Goal: Task Accomplishment & Management: Use online tool/utility

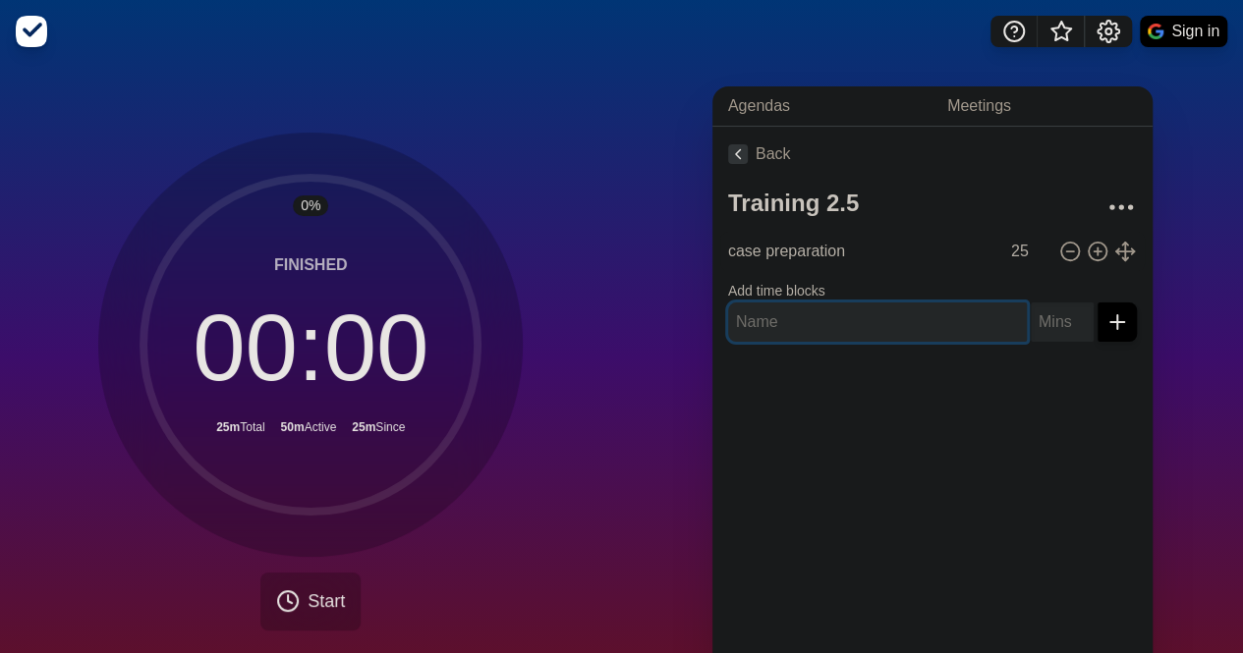
click at [756, 322] on input "text" at bounding box center [877, 322] width 299 height 39
type input "c"
type input "structure"
click at [1033, 328] on input "number" at bounding box center [1061, 322] width 63 height 39
type input "20"
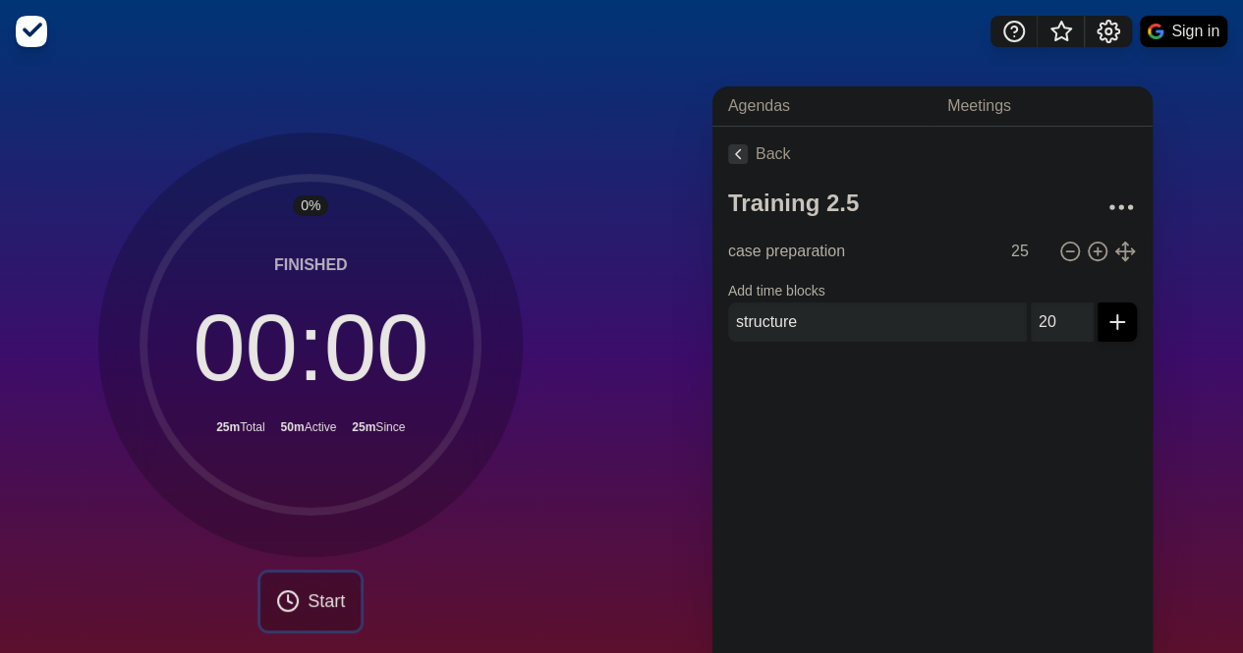
click at [310, 588] on span "Start" at bounding box center [325, 601] width 37 height 27
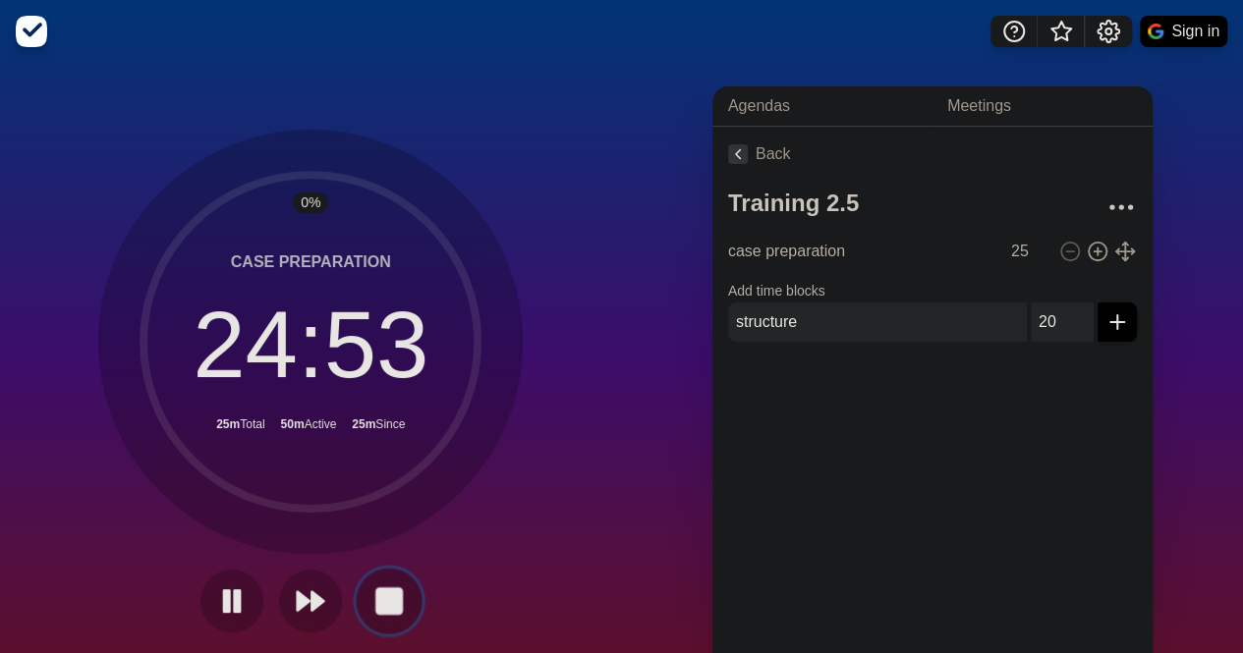
click at [377, 606] on rect at bounding box center [389, 600] width 25 height 25
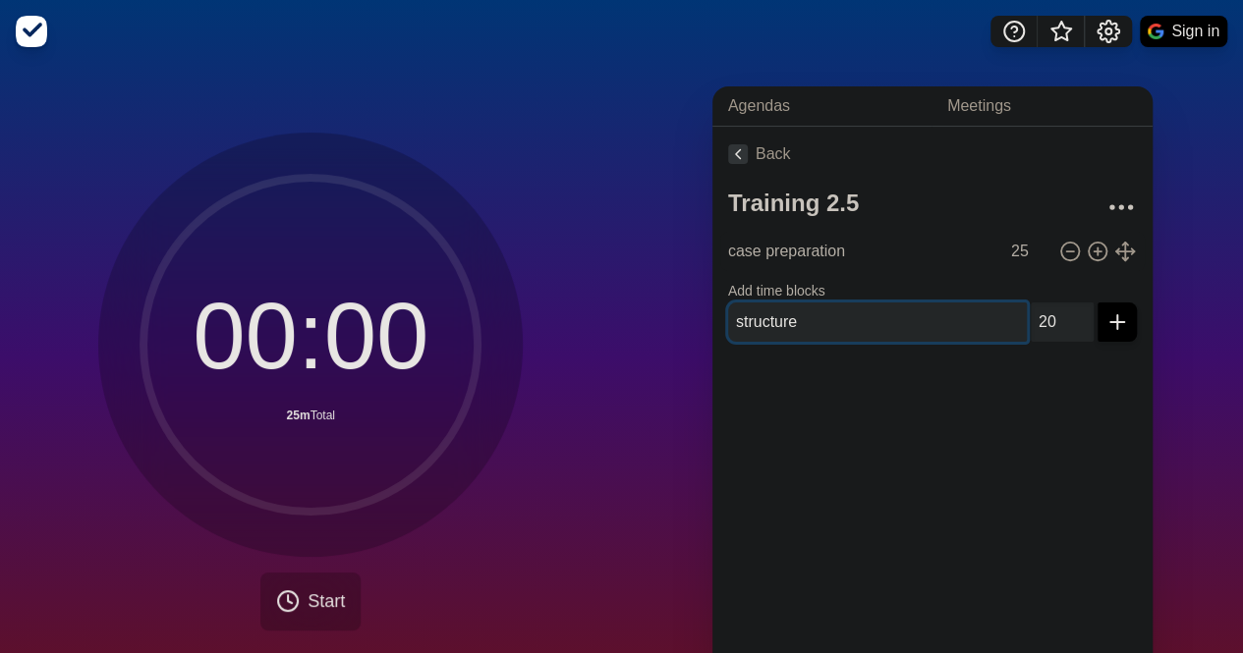
click at [868, 315] on input "structure" at bounding box center [877, 322] width 299 height 39
click at [1097, 303] on button "submit" at bounding box center [1116, 322] width 39 height 39
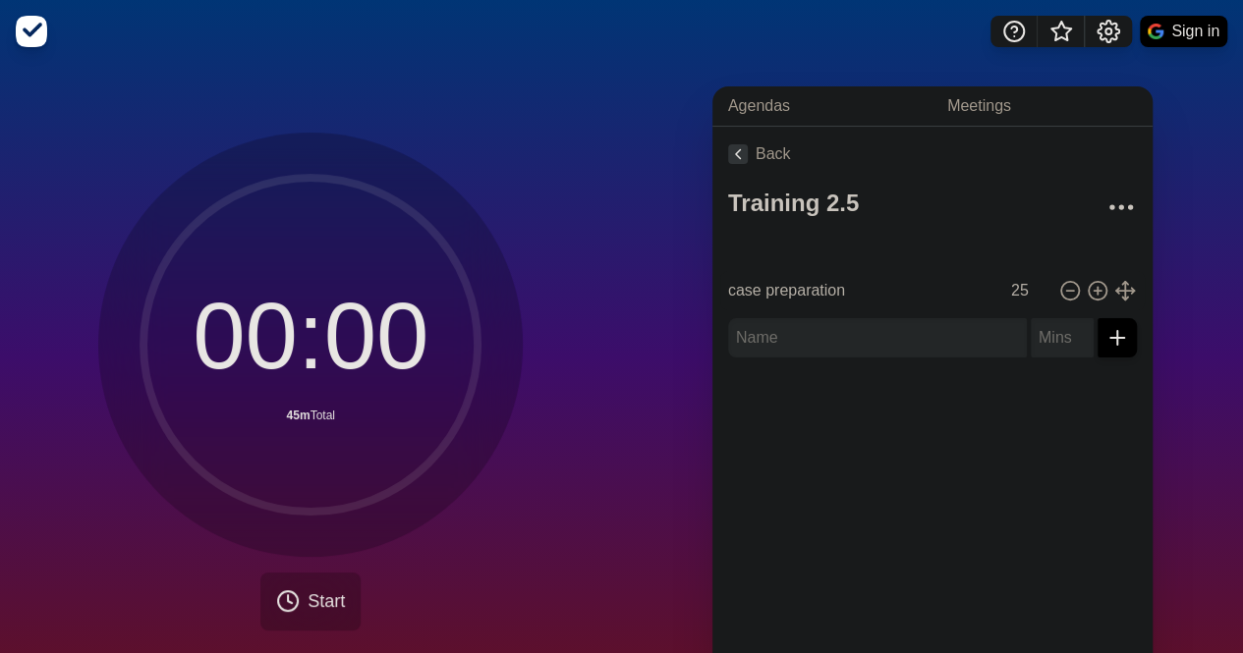
type input "structure"
type input "20"
type input "case preparation"
type input "25"
click at [322, 602] on span "Start" at bounding box center [325, 601] width 37 height 27
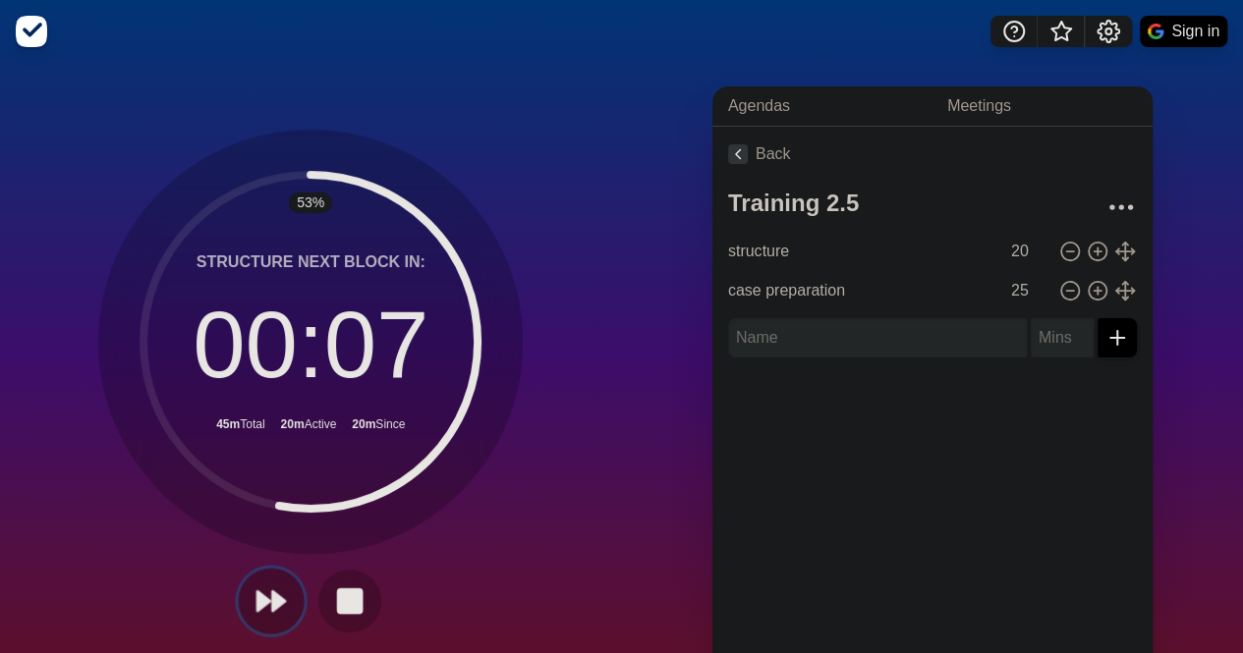
click at [273, 598] on polygon at bounding box center [279, 601] width 13 height 20
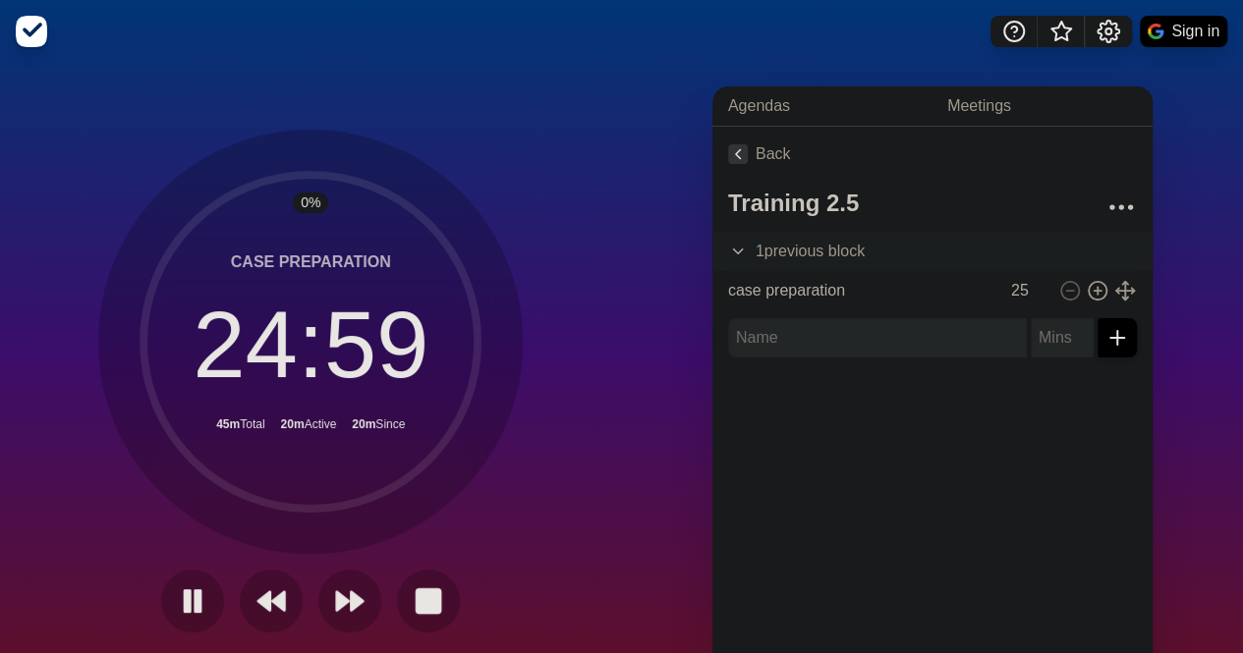
click at [731, 249] on icon at bounding box center [738, 252] width 20 height 20
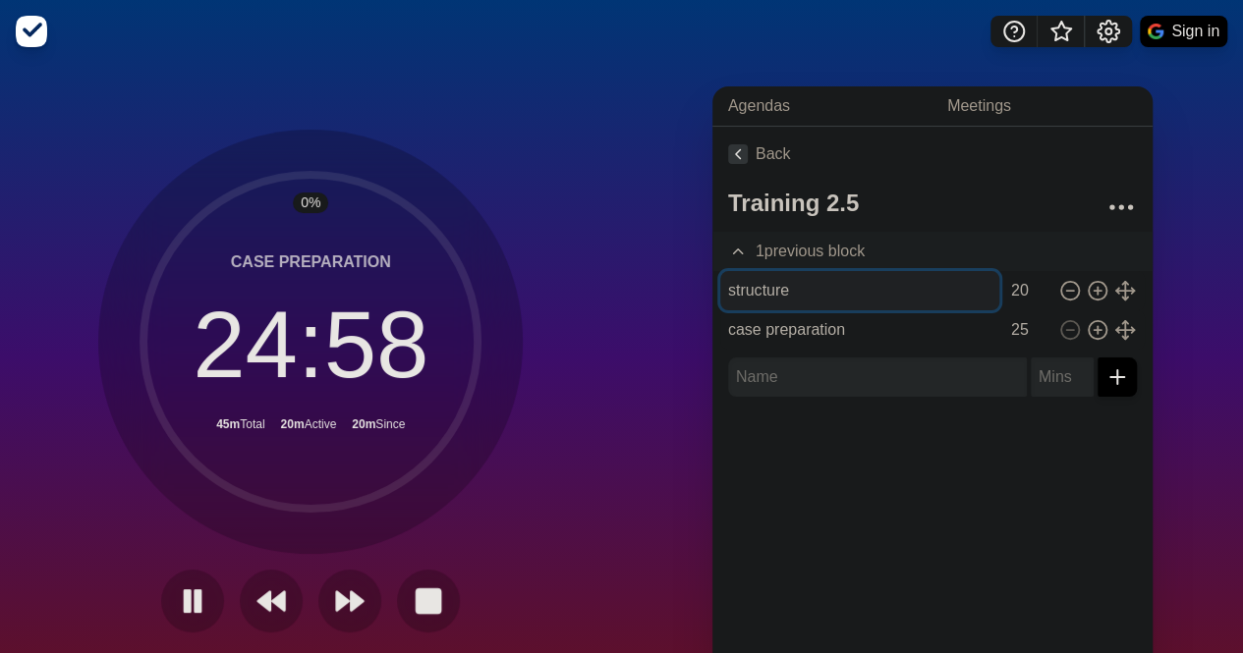
click at [813, 283] on input "structure" at bounding box center [859, 290] width 279 height 39
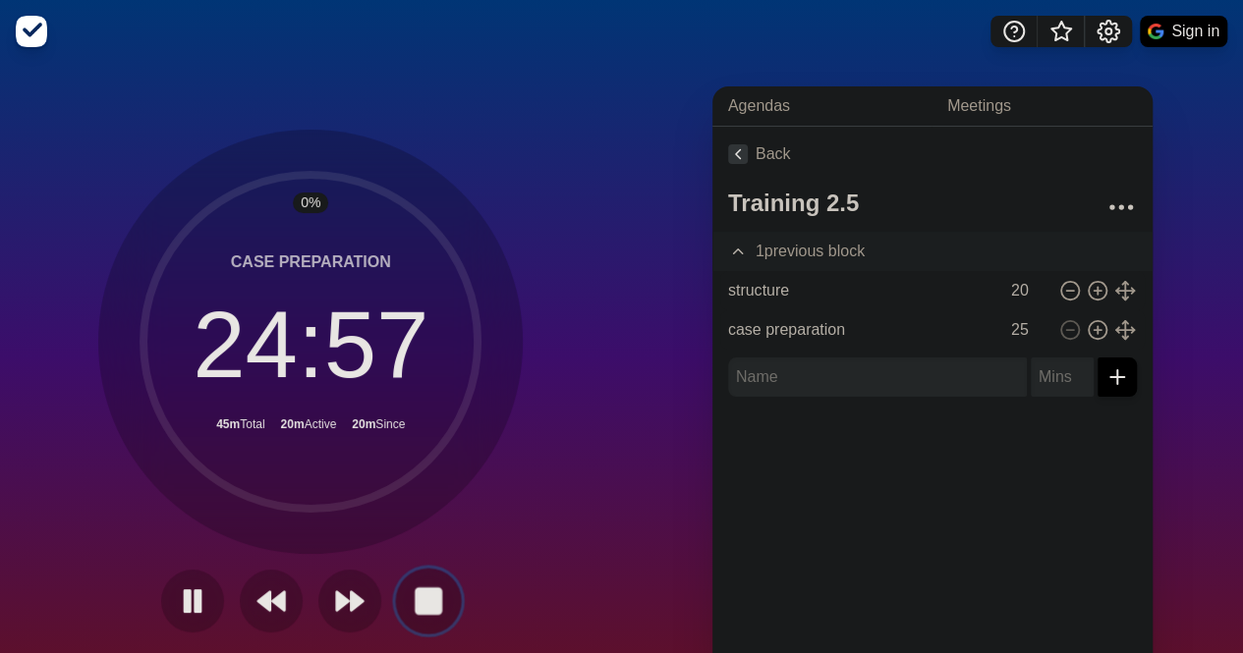
click at [417, 593] on rect at bounding box center [429, 600] width 25 height 25
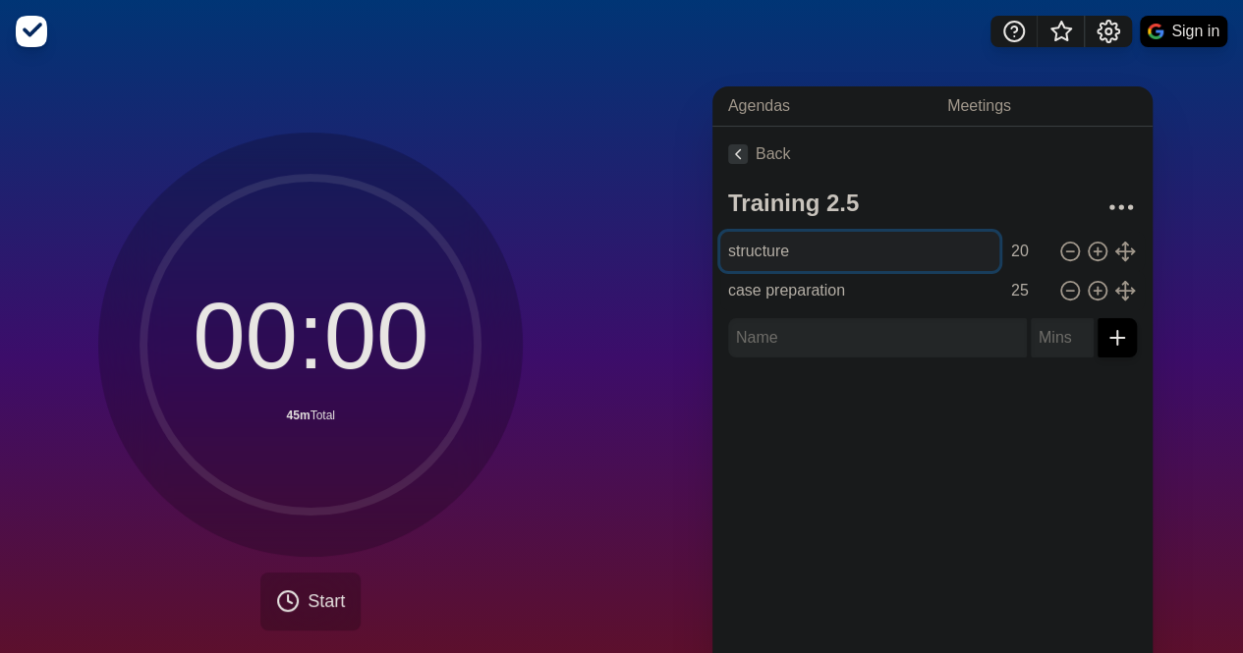
click at [809, 267] on input "structure" at bounding box center [859, 251] width 279 height 39
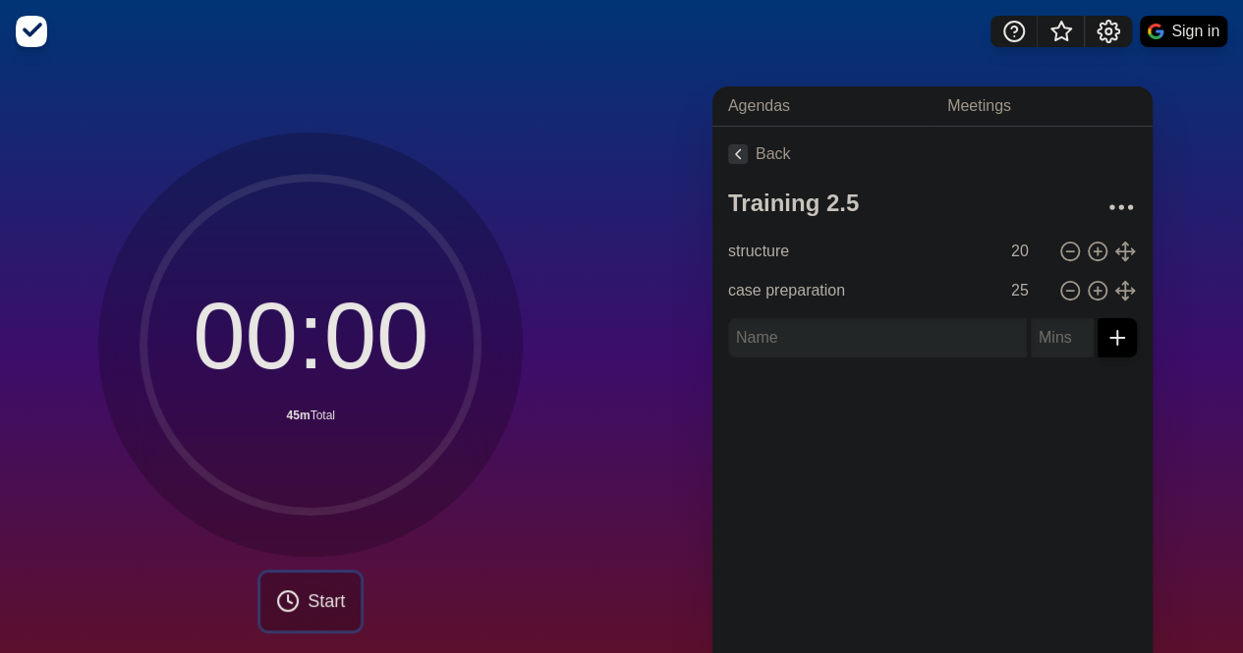
click at [326, 601] on span "Start" at bounding box center [325, 601] width 37 height 27
